Goal: Navigation & Orientation: Find specific page/section

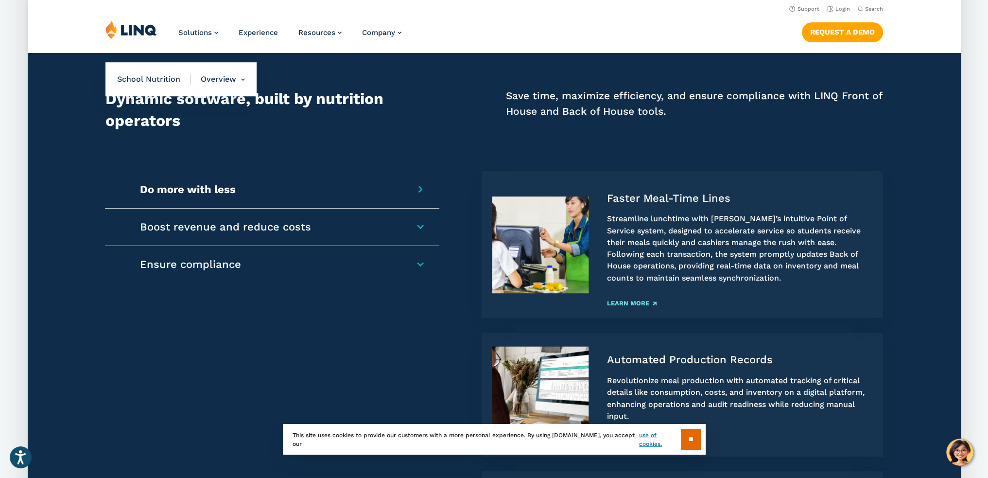
scroll to position [681, 0]
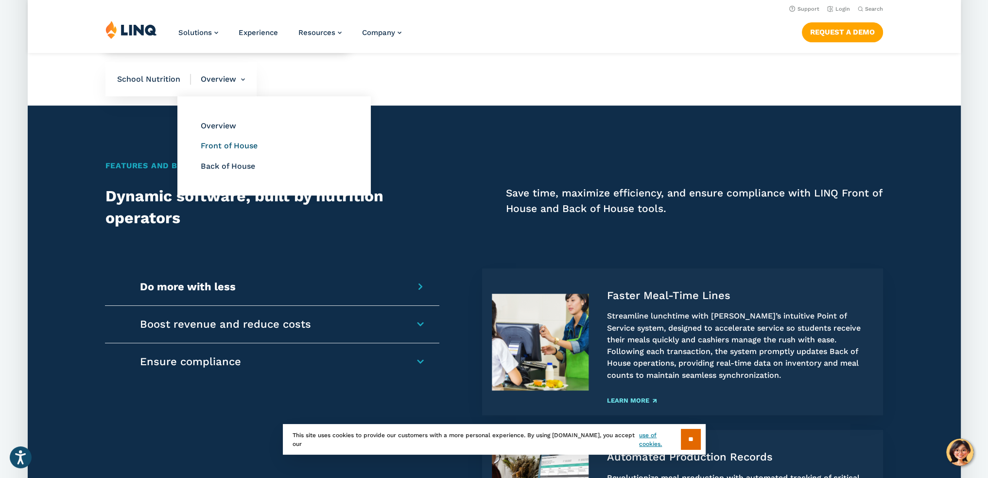
click at [224, 146] on link "Front of House" at bounding box center [229, 145] width 57 height 9
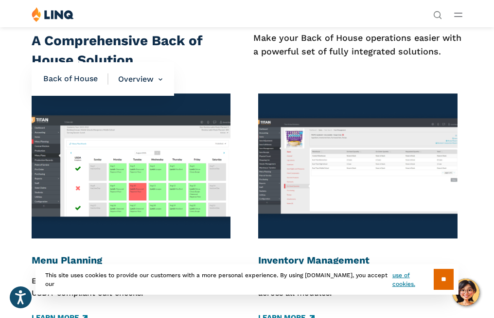
scroll to position [1069, 0]
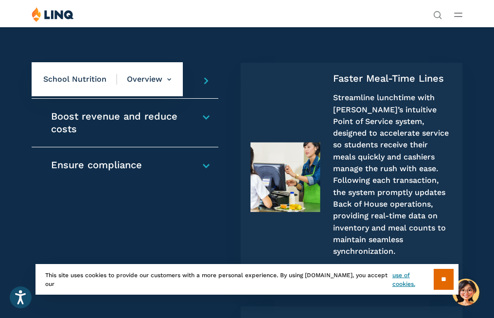
scroll to position [535, 0]
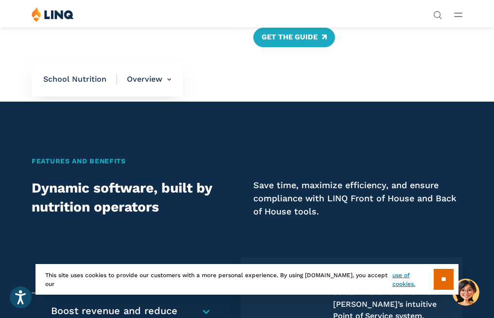
click at [91, 80] on span "School Nutrition" at bounding box center [80, 79] width 74 height 11
drag, startPoint x: 302, startPoint y: 42, endPoint x: 380, endPoint y: 94, distance: 92.9
drag, startPoint x: 380, startPoint y: 94, endPoint x: 333, endPoint y: 76, distance: 49.6
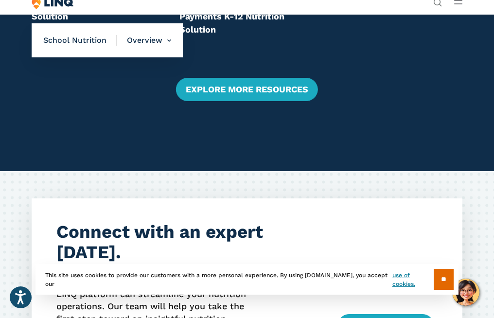
scroll to position [2479, 0]
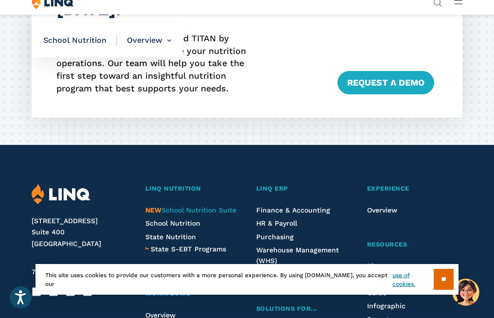
click at [184, 207] on span "NEW School Nutrition Suite" at bounding box center [190, 210] width 91 height 8
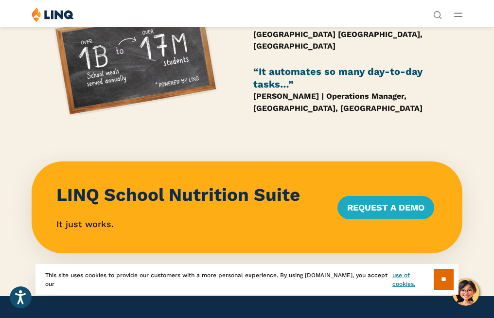
scroll to position [583, 0]
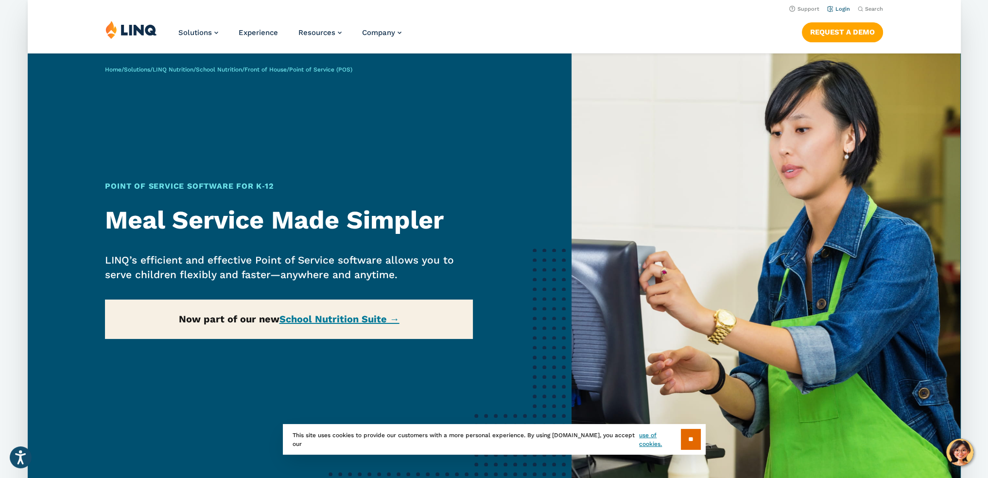
click at [840, 9] on link "Login" at bounding box center [838, 9] width 23 height 6
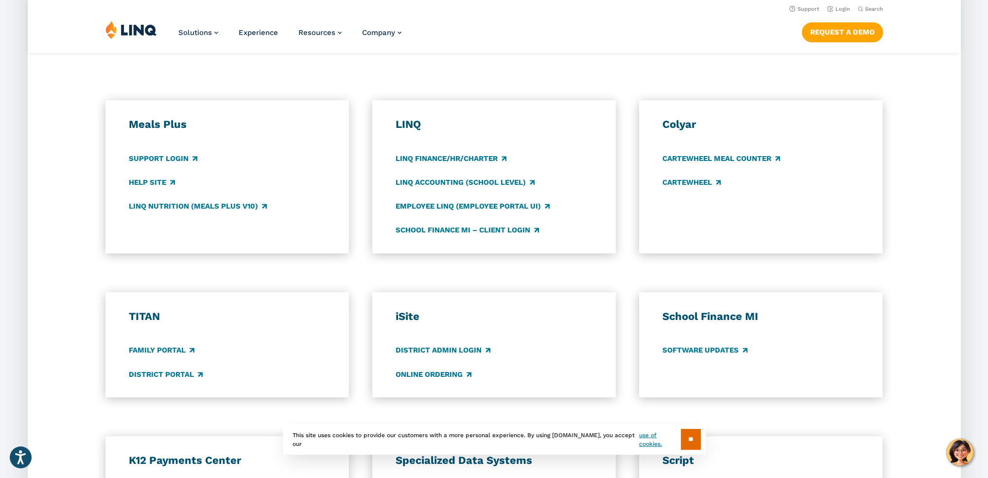
scroll to position [243, 0]
